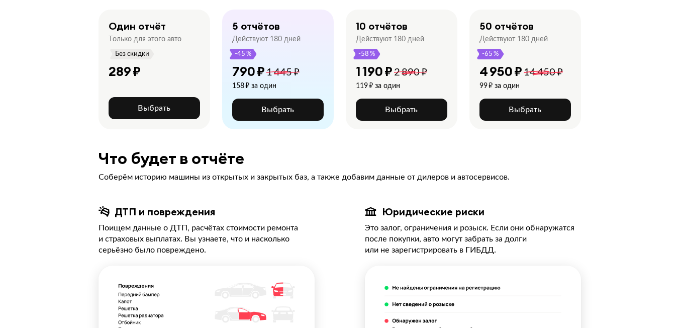
scroll to position [101, 0]
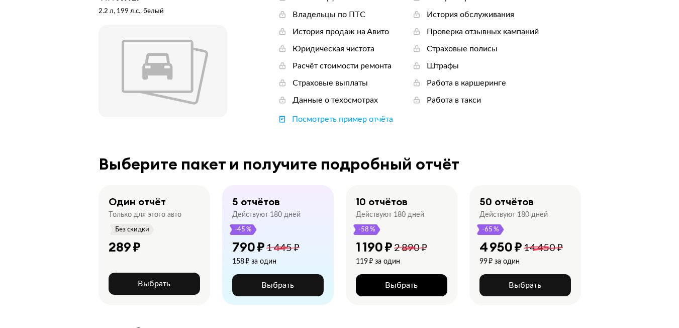
click at [400, 287] on span "Выбрать" at bounding box center [401, 285] width 33 height 8
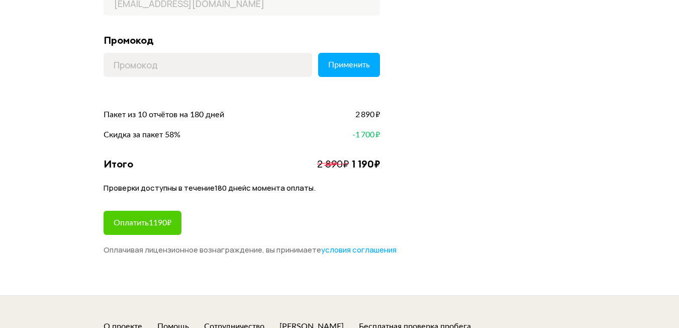
scroll to position [201, 0]
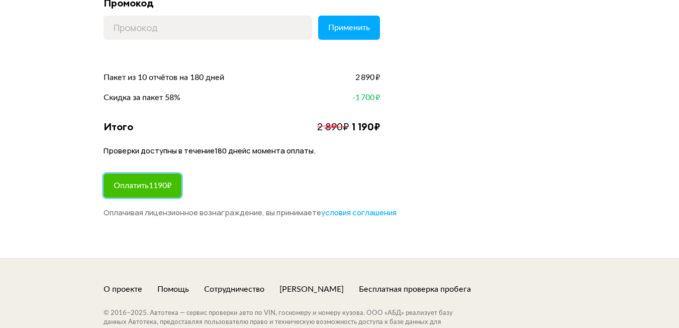
click at [160, 183] on span "Оплатить 1190 ₽" at bounding box center [143, 185] width 58 height 8
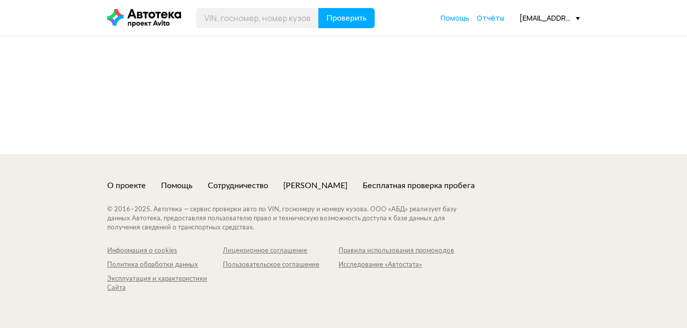
click at [147, 155] on footer "О проекте Помощь Сотрудничество Рома Симкин Бесплатная проверка пробега © 2016–…" at bounding box center [343, 240] width 687 height 173
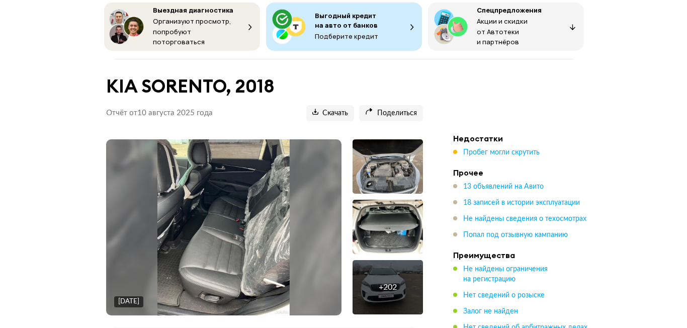
scroll to position [101, 0]
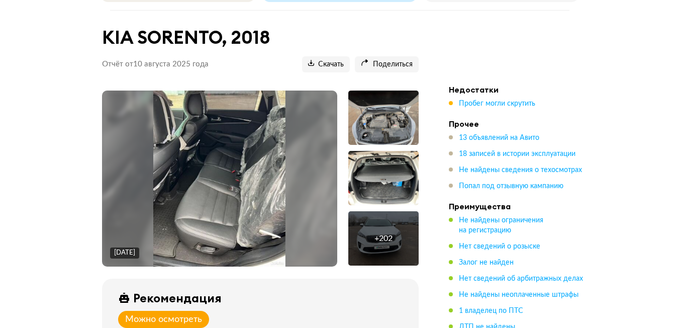
click at [236, 148] on img at bounding box center [219, 178] width 132 height 176
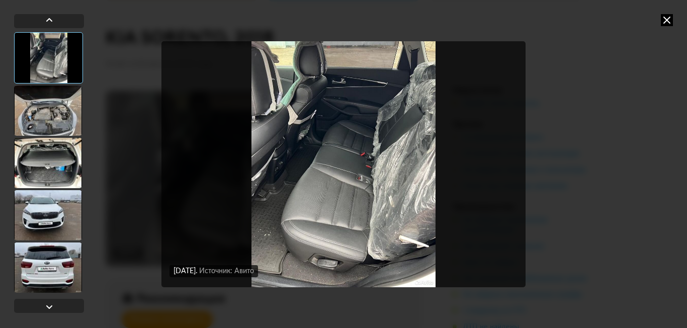
click at [329, 176] on img "Go to Slide 1" at bounding box center [343, 164] width 364 height 246
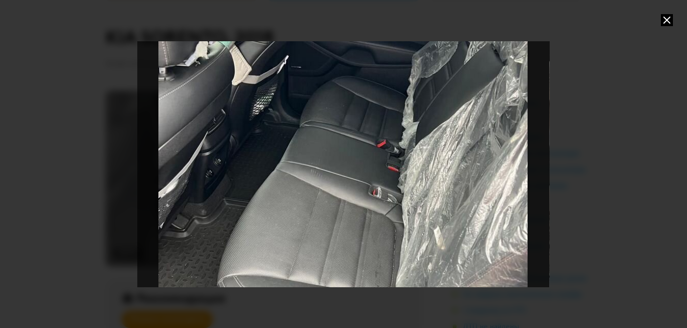
click at [423, 159] on div "Go to Slide 1" at bounding box center [343, 164] width 824 height 492
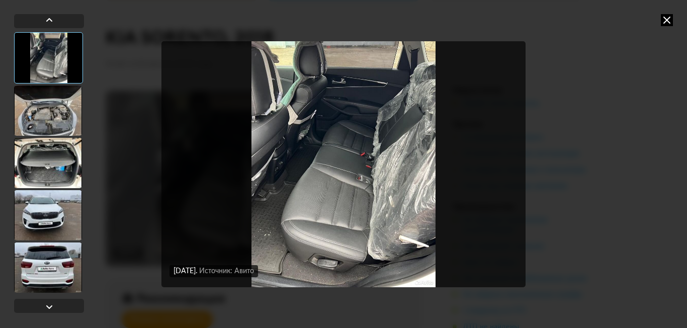
click at [49, 108] on div at bounding box center [48, 110] width 68 height 50
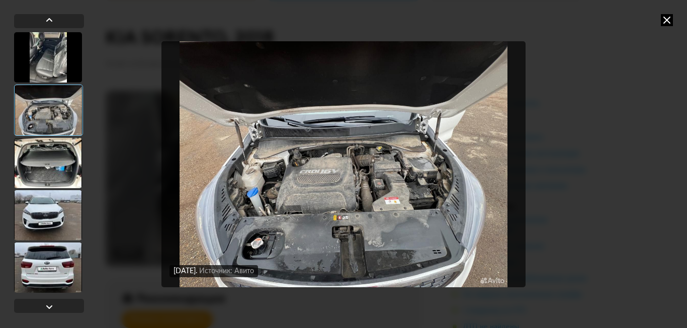
click at [42, 159] on div at bounding box center [48, 163] width 68 height 50
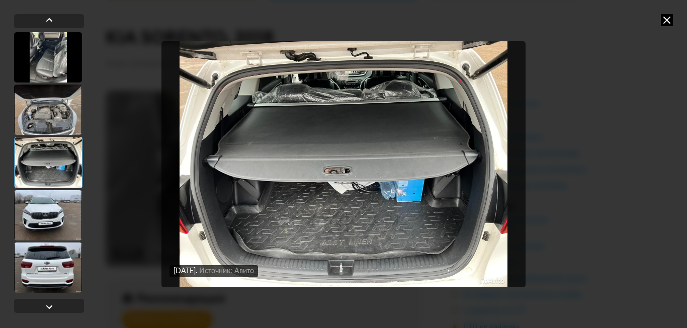
click at [45, 213] on div at bounding box center [48, 215] width 68 height 50
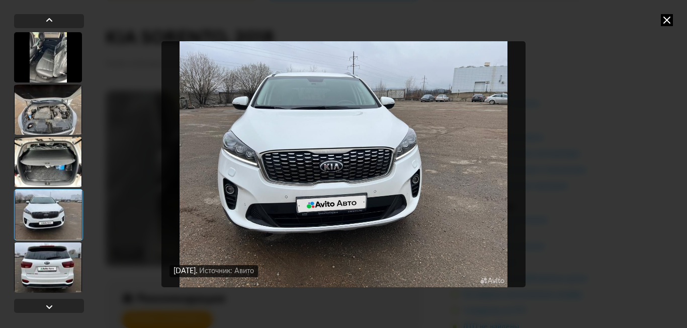
click at [58, 259] on div at bounding box center [48, 267] width 68 height 50
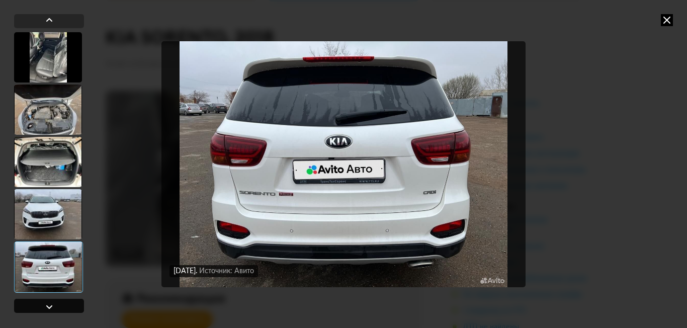
click at [53, 302] on div at bounding box center [49, 307] width 12 height 12
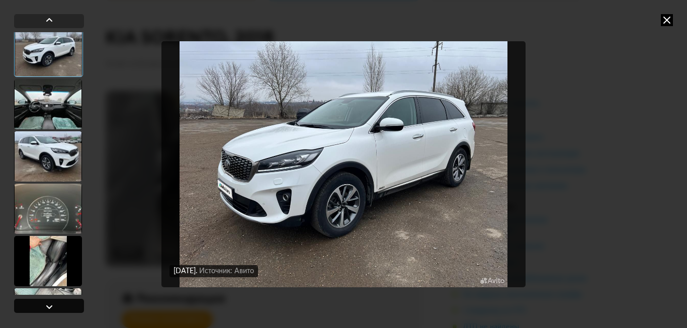
scroll to position [267, 0]
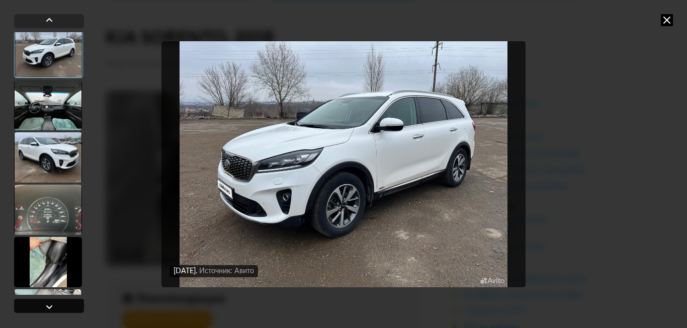
click at [53, 302] on div at bounding box center [49, 307] width 12 height 12
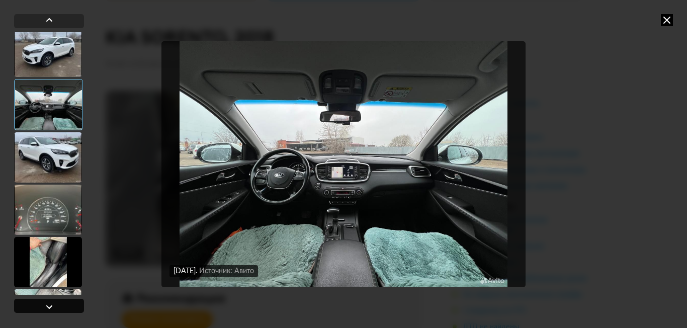
click at [53, 302] on div at bounding box center [49, 307] width 12 height 12
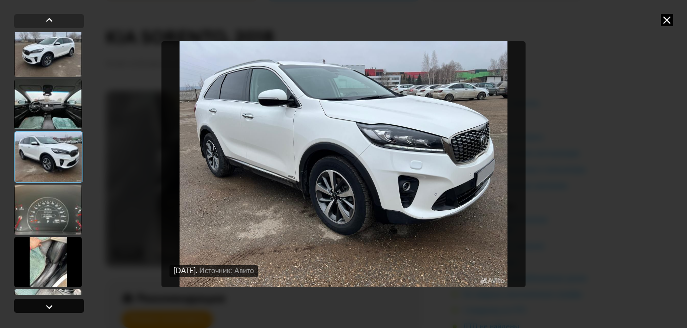
click at [53, 302] on div at bounding box center [49, 307] width 12 height 12
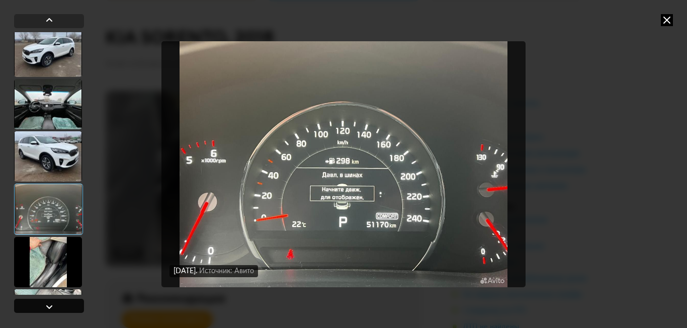
click at [53, 302] on div at bounding box center [49, 307] width 12 height 12
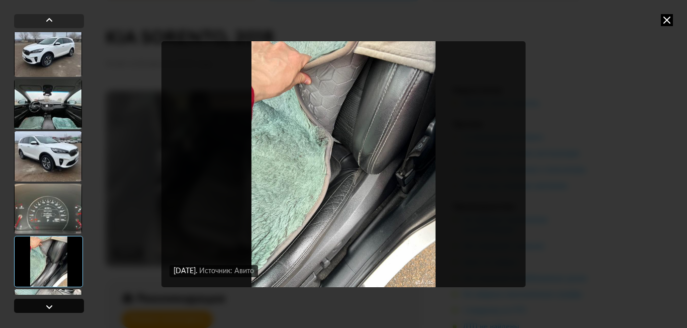
click at [53, 302] on div at bounding box center [49, 307] width 12 height 12
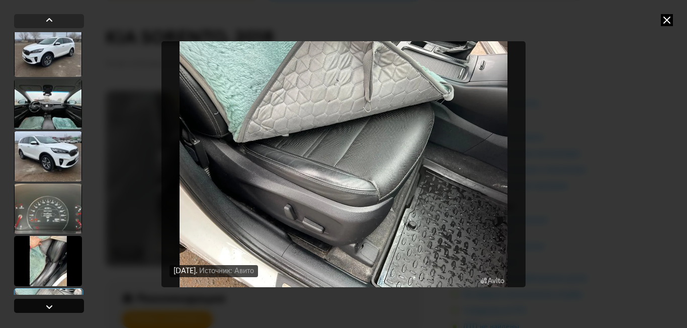
click at [53, 302] on div at bounding box center [49, 307] width 12 height 12
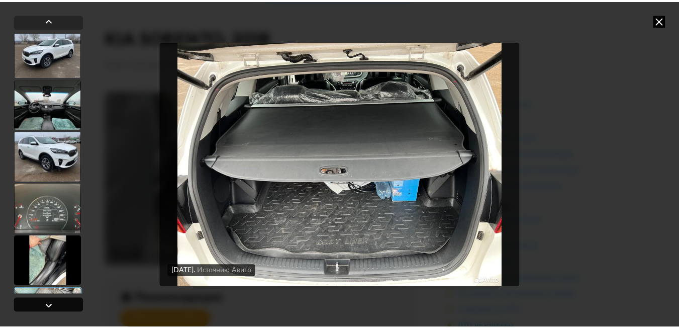
scroll to position [570, 0]
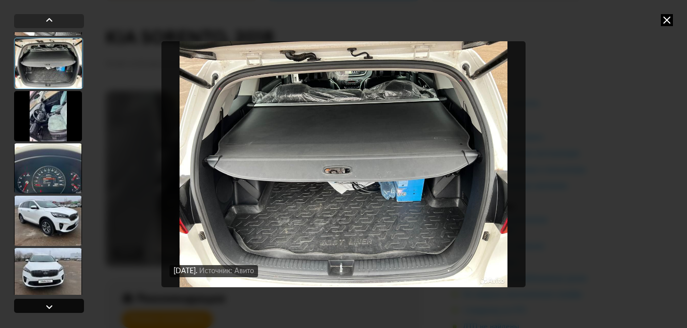
click at [53, 302] on div at bounding box center [49, 307] width 12 height 12
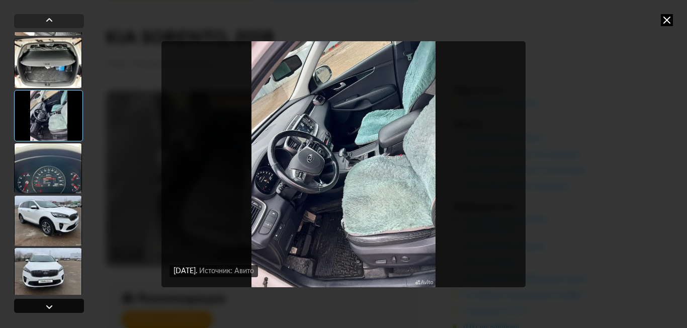
click at [53, 302] on div at bounding box center [49, 307] width 12 height 12
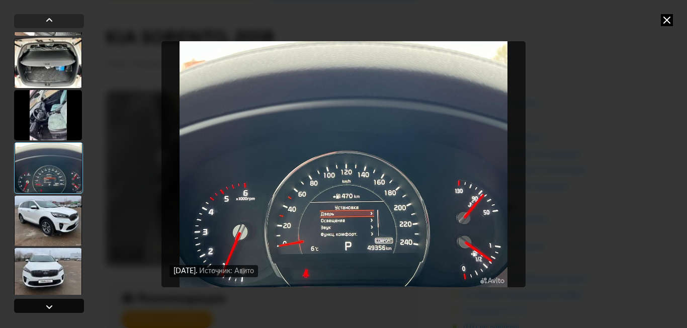
click at [53, 302] on div at bounding box center [49, 307] width 12 height 12
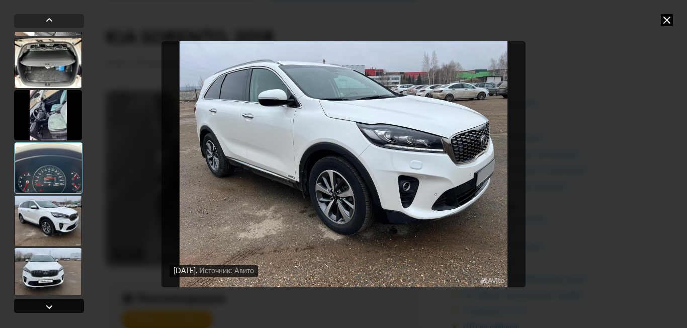
click at [53, 302] on div at bounding box center [49, 307] width 12 height 12
click at [667, 20] on icon at bounding box center [667, 20] width 12 height 12
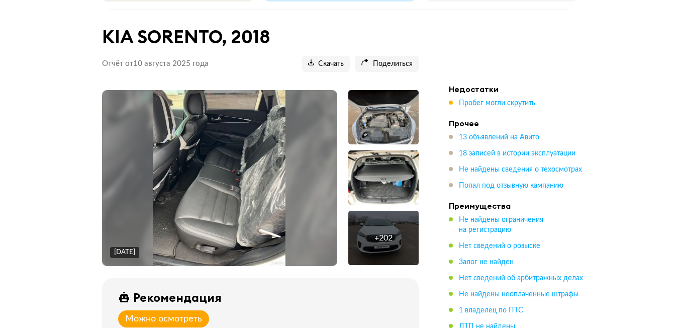
scroll to position [101, 0]
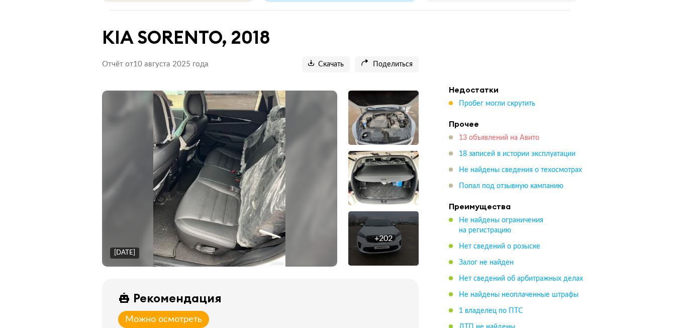
click at [488, 135] on span "13 объявлений на Авито" at bounding box center [499, 137] width 80 height 7
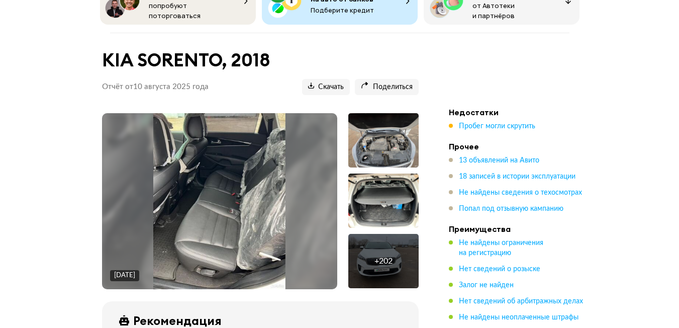
scroll to position [151, 0]
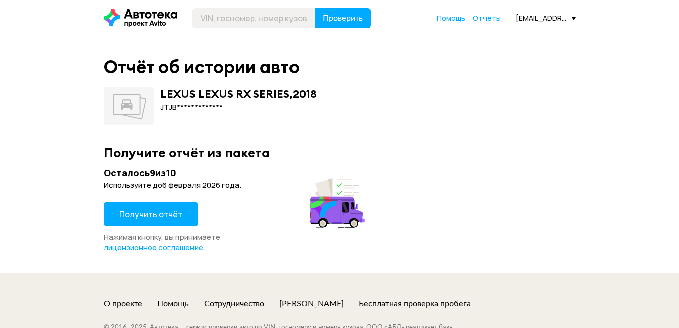
click at [172, 212] on span "Получить отчёт" at bounding box center [150, 214] width 63 height 11
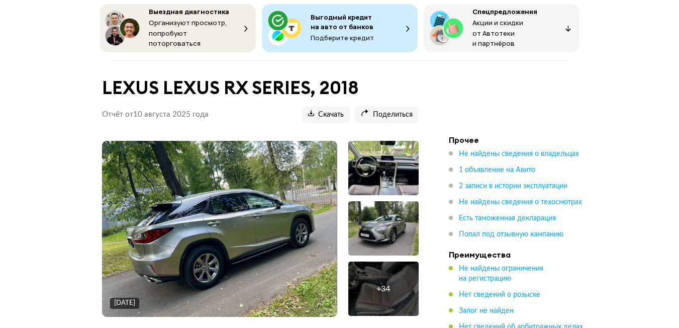
scroll to position [101, 0]
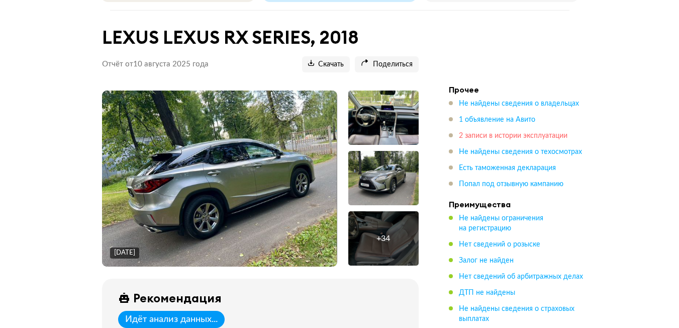
click at [484, 132] on span "2 записи в истории эксплуатации" at bounding box center [513, 135] width 109 height 7
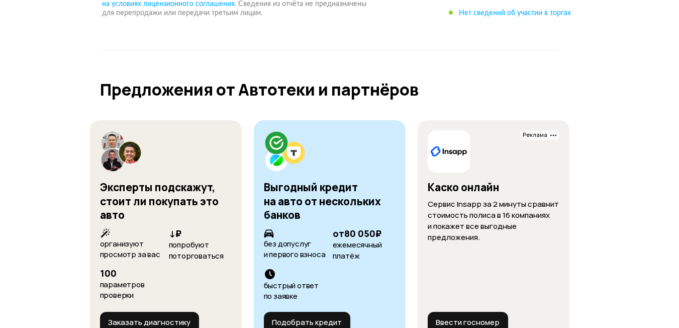
scroll to position [3166, 0]
